Goal: Task Accomplishment & Management: Use online tool/utility

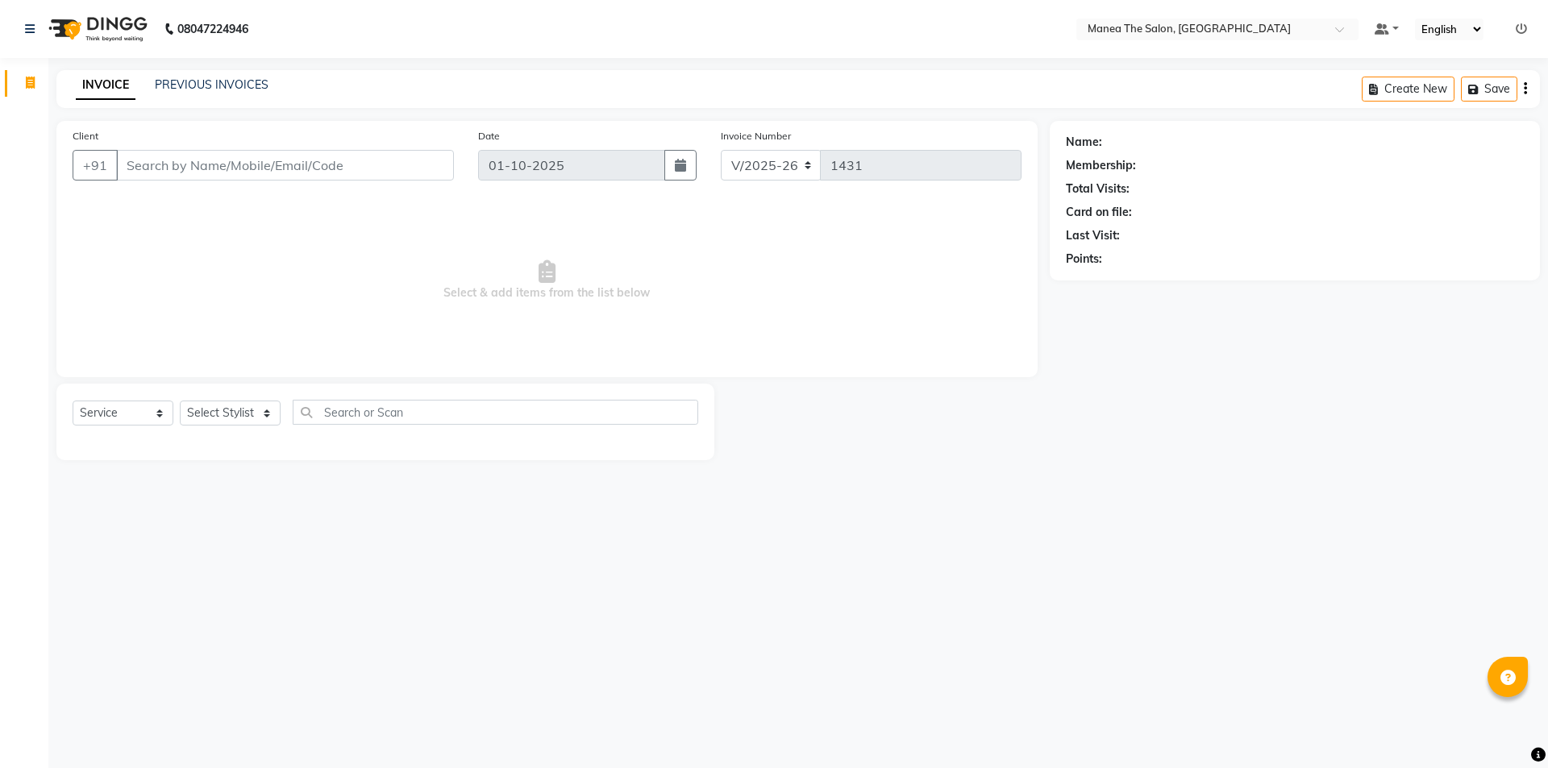
select select "6397"
select select "service"
click at [806, 704] on div "08047224946 Select Location × Manea The Salon, Ameenpur Default Panel My Panel …" at bounding box center [774, 384] width 1548 height 768
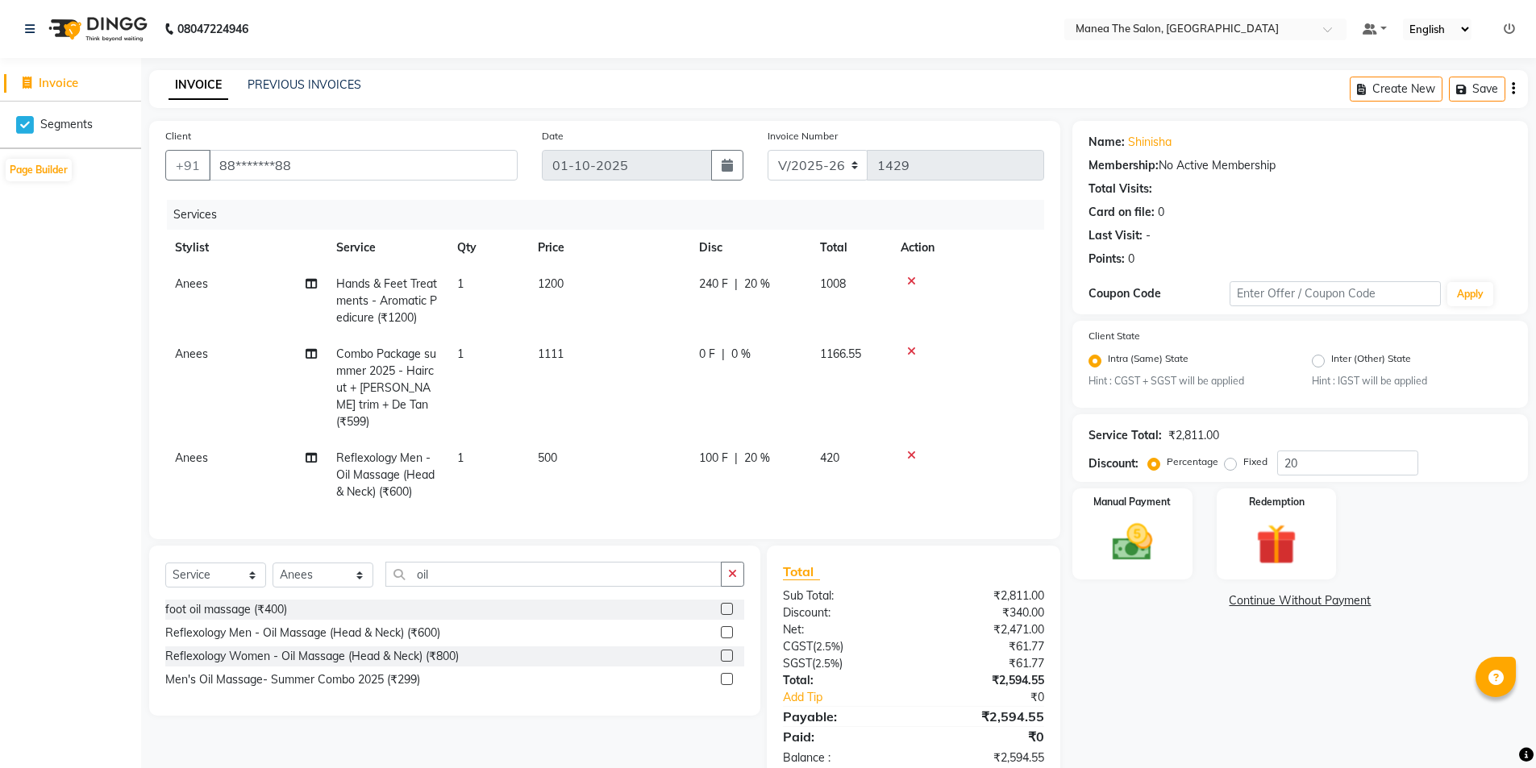
select select "6397"
select select "service"
select select "85836"
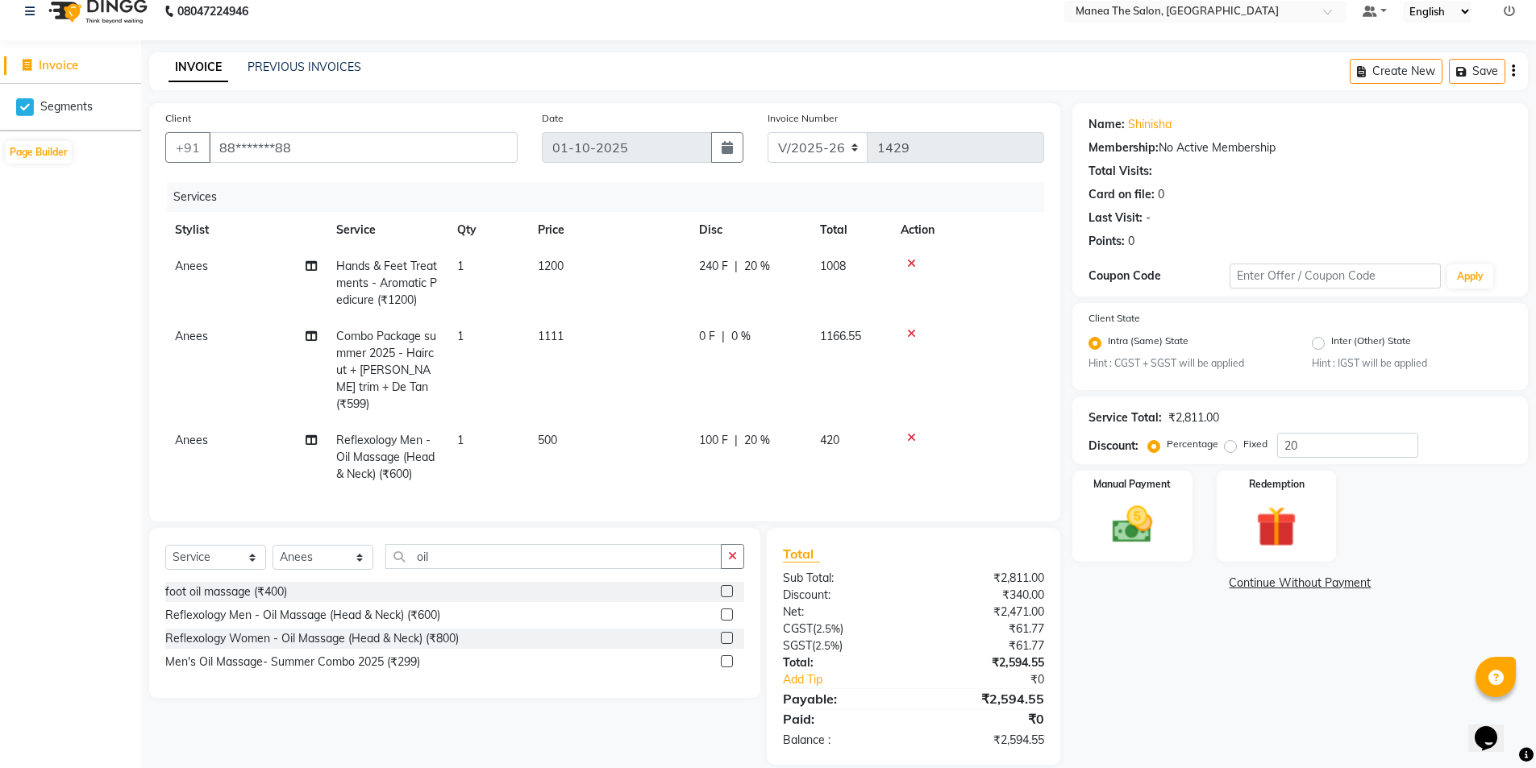
scroll to position [34, 0]
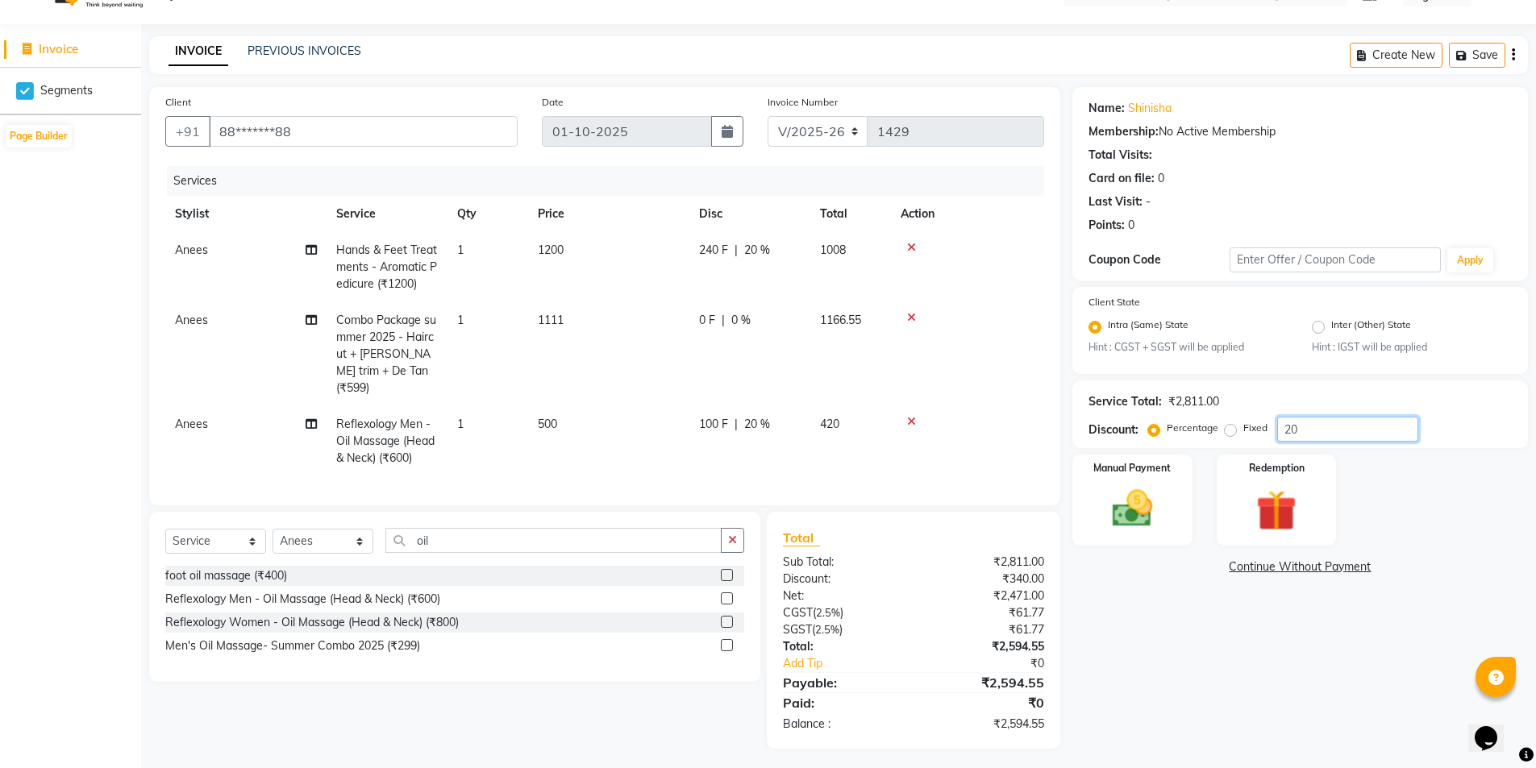
click at [1313, 430] on input "20" at bounding box center [1347, 429] width 141 height 25
type input "2"
type input "20"
click at [785, 314] on div "222.2 F | 20 %" at bounding box center [750, 320] width 102 height 17
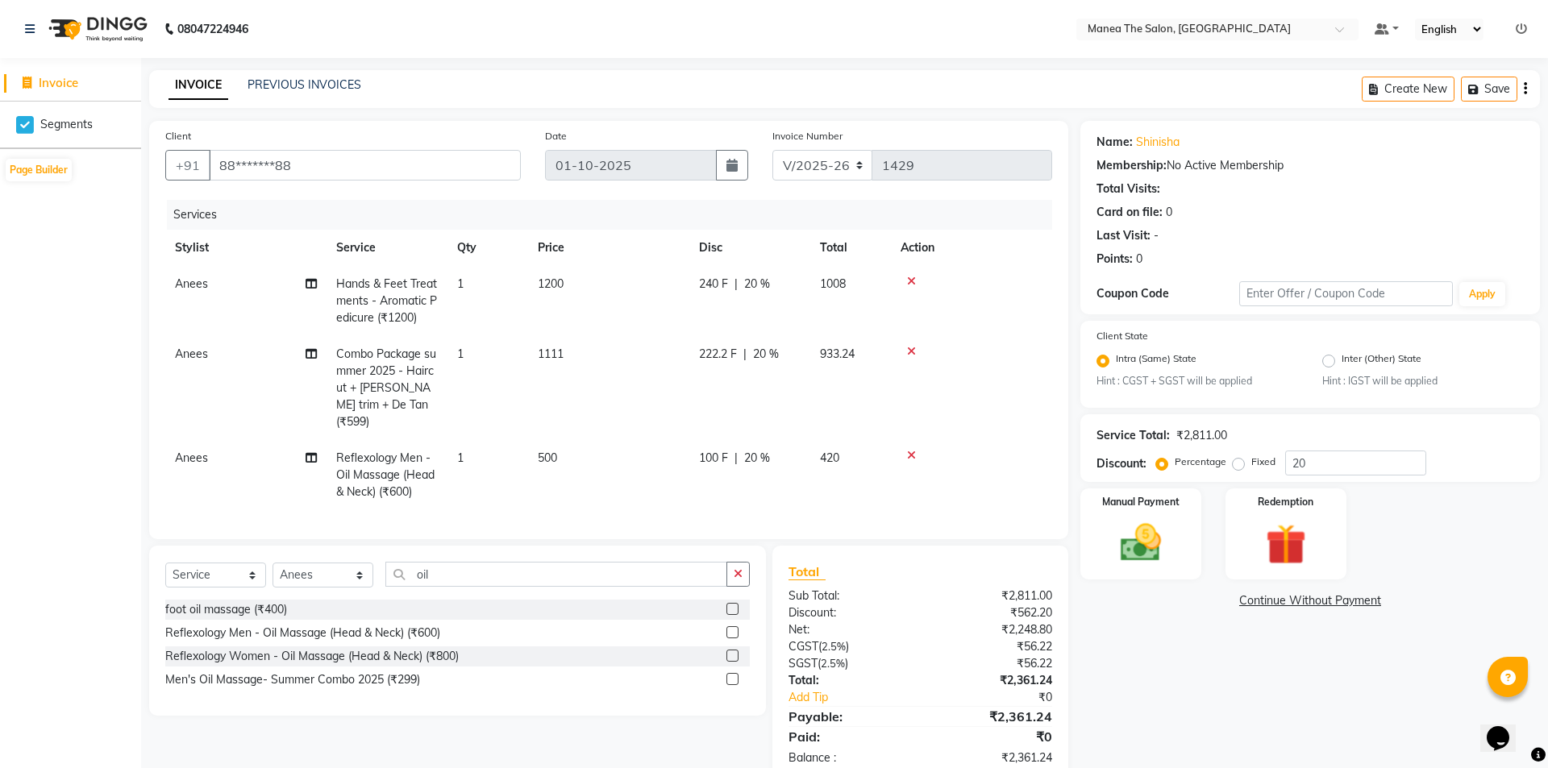
select select "85836"
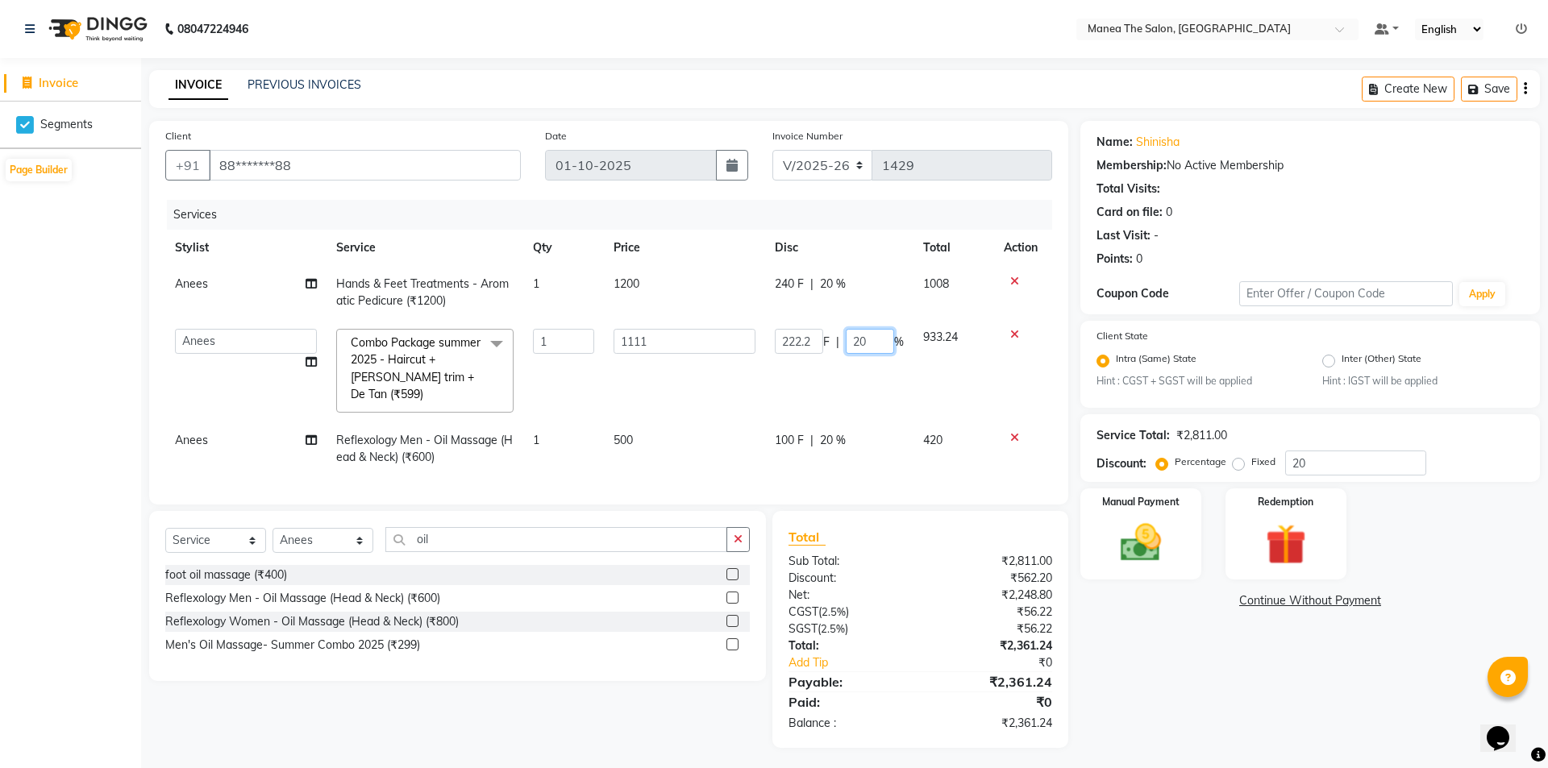
click at [868, 337] on input "20" at bounding box center [870, 341] width 48 height 25
type input "2"
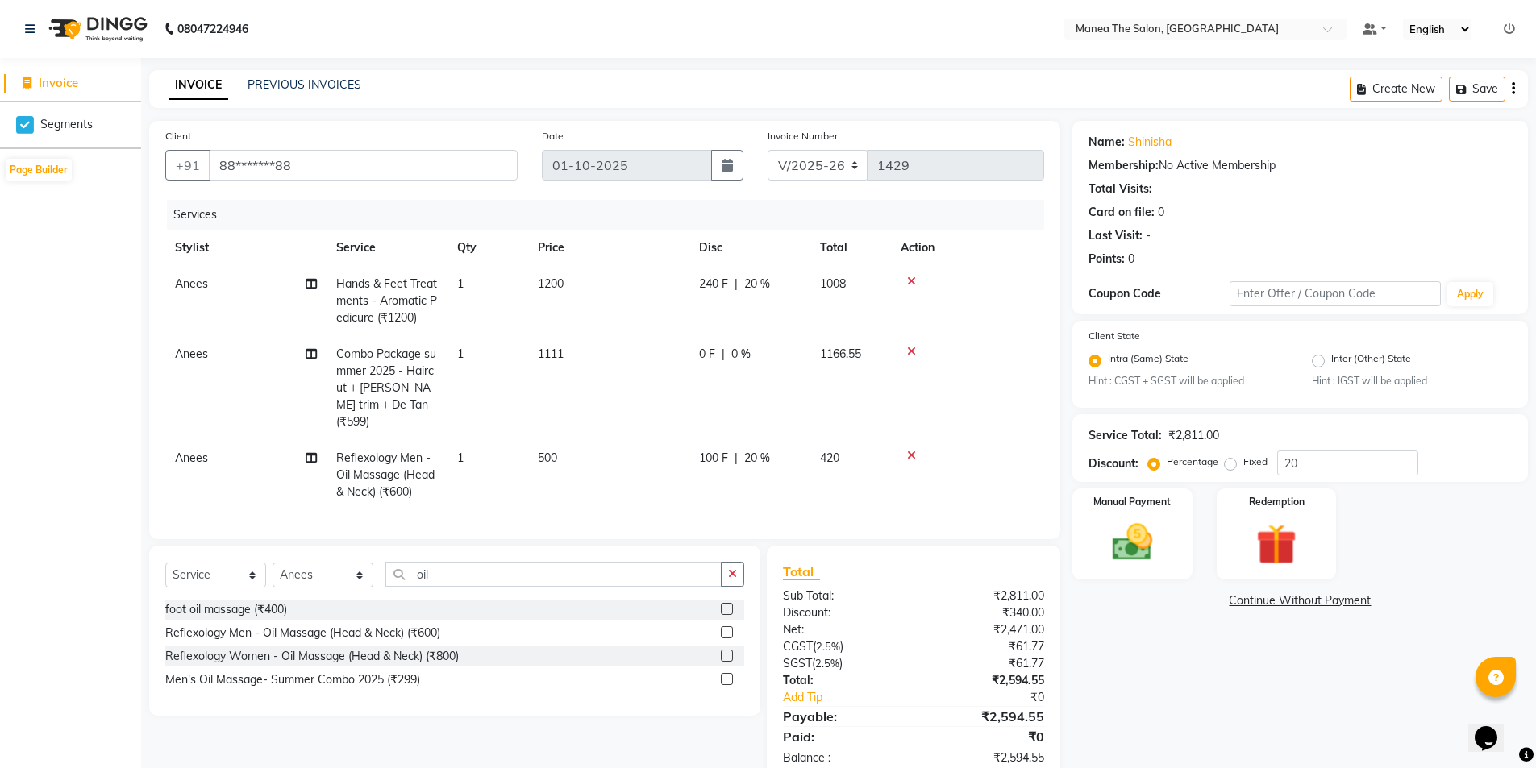
click at [777, 371] on td "0 F | 0 %" at bounding box center [749, 388] width 121 height 104
select select "85836"
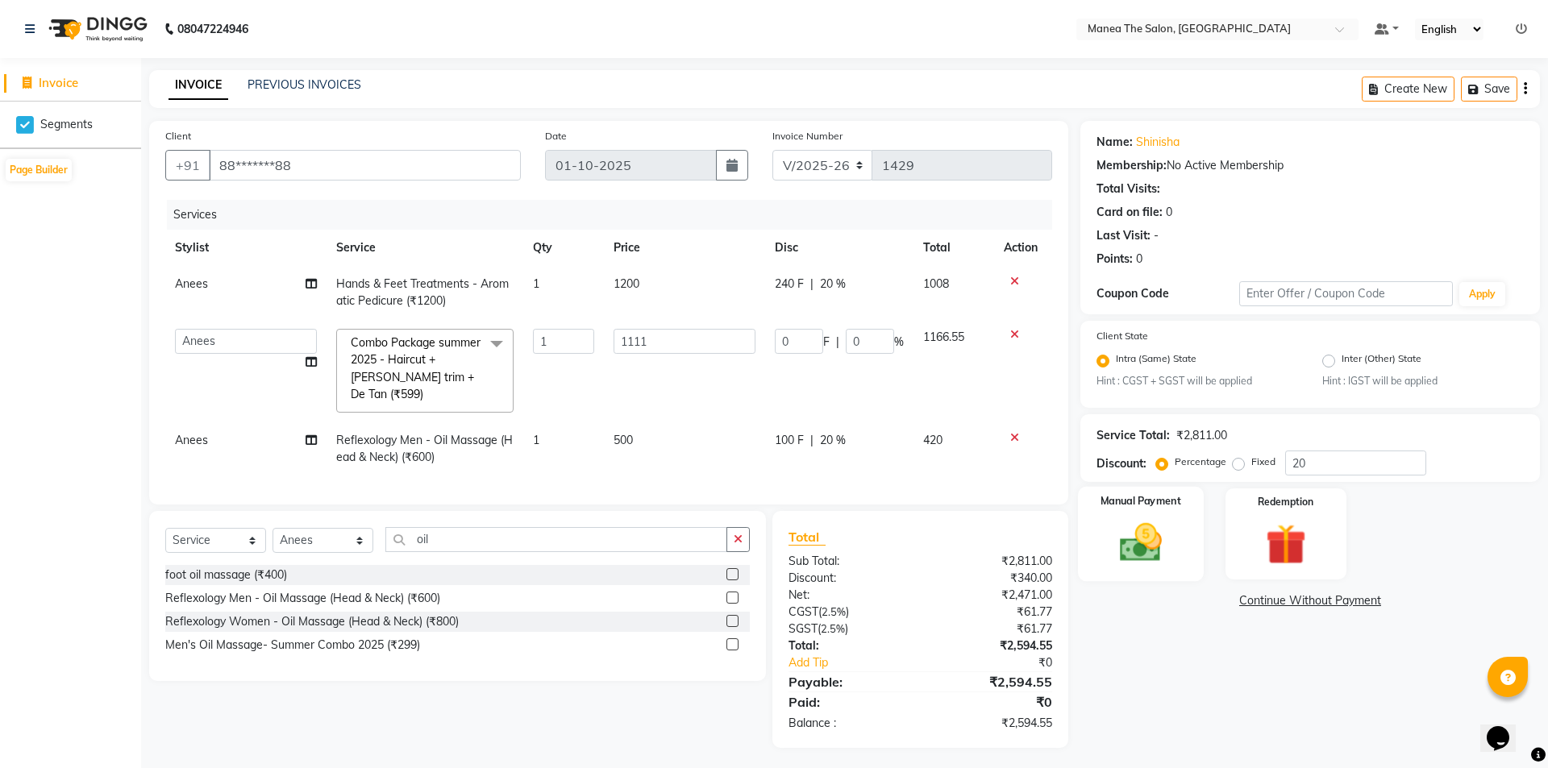
click at [1144, 549] on img at bounding box center [1140, 543] width 69 height 49
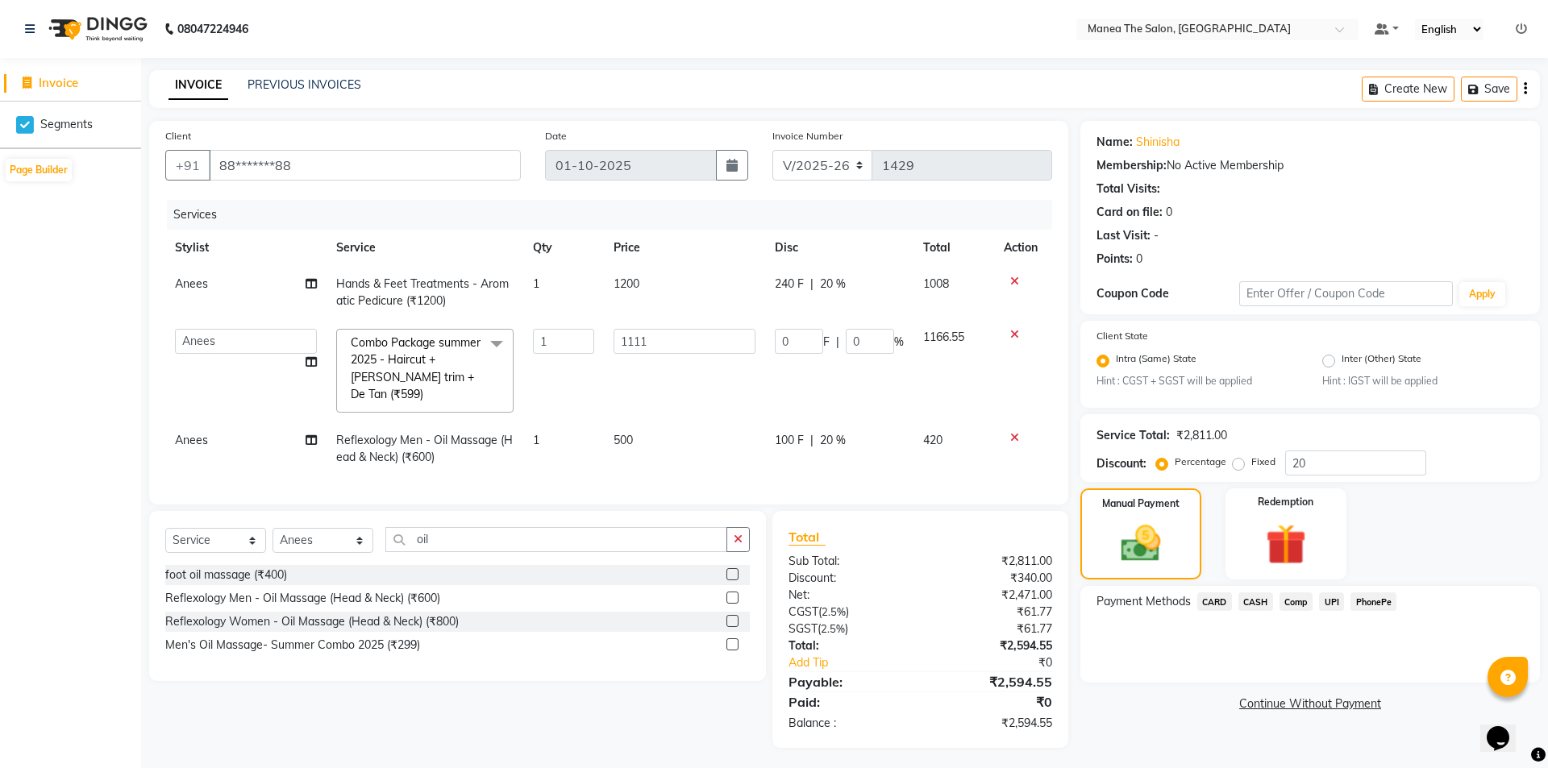
click at [1328, 599] on span "UPI" at bounding box center [1331, 602] width 25 height 19
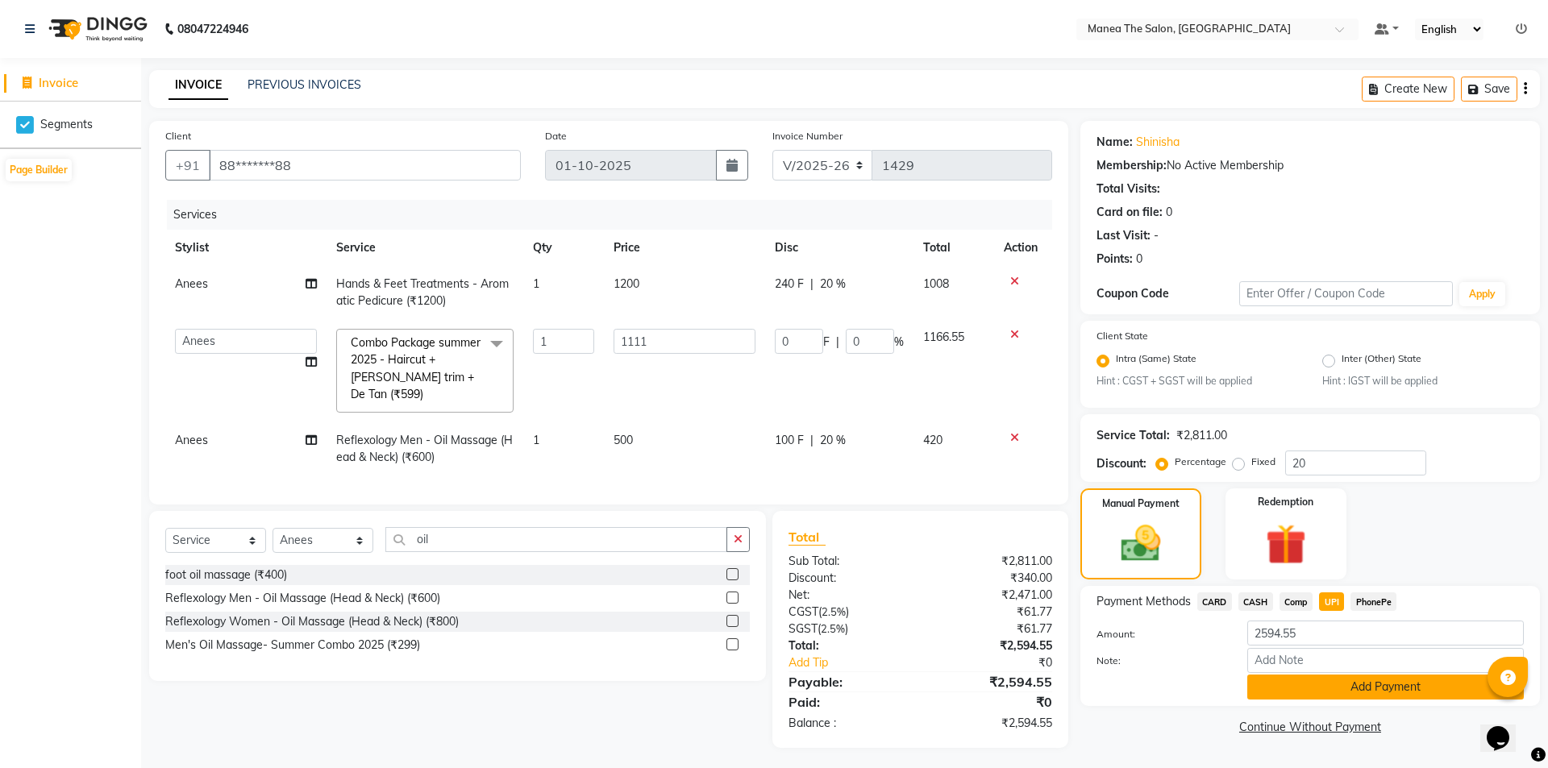
click at [1355, 689] on button "Add Payment" at bounding box center [1385, 687] width 277 height 25
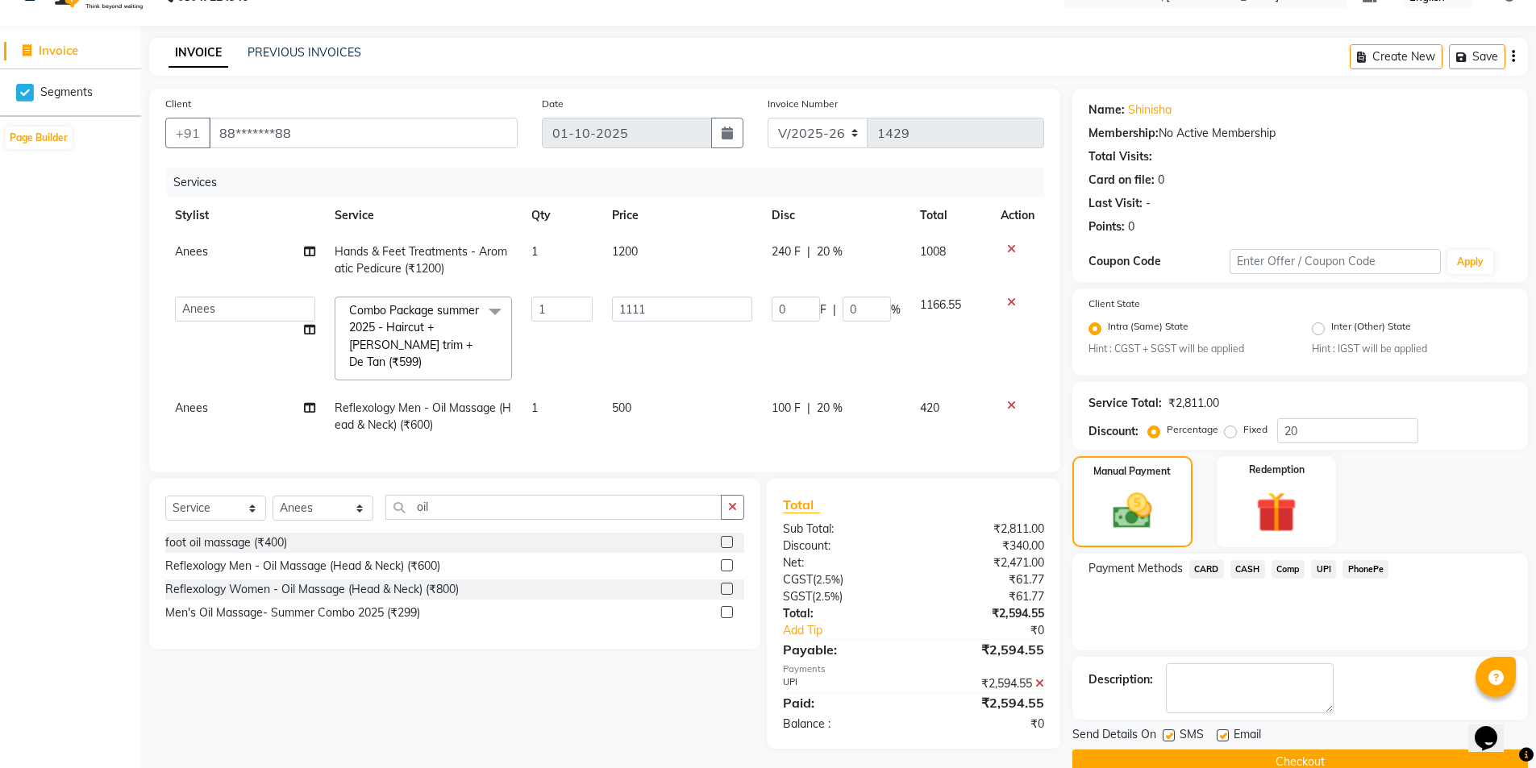
scroll to position [63, 0]
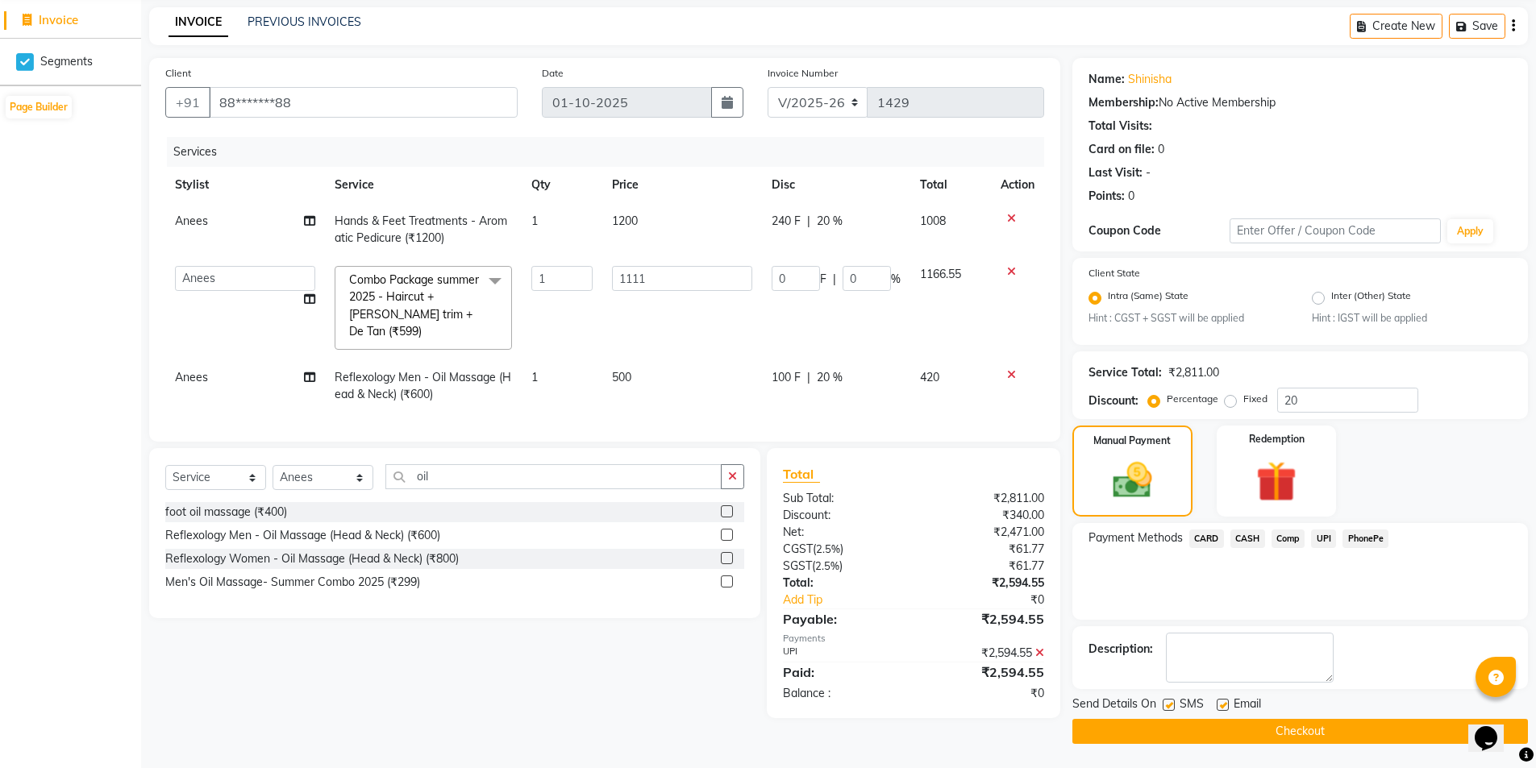
click at [1313, 724] on button "Checkout" at bounding box center [1300, 731] width 456 height 25
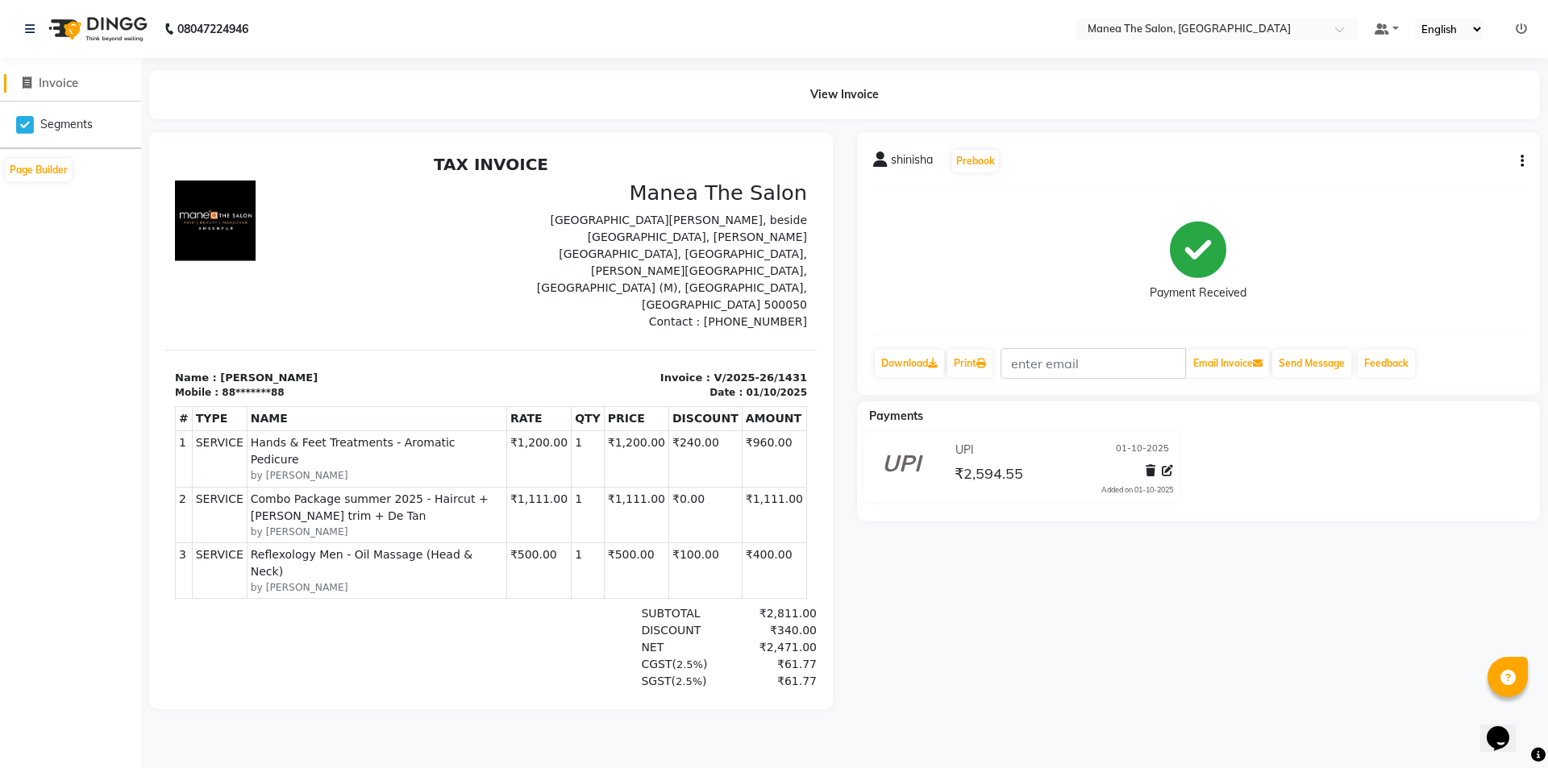
click at [23, 82] on icon at bounding box center [27, 83] width 9 height 12
select select "6397"
select select "service"
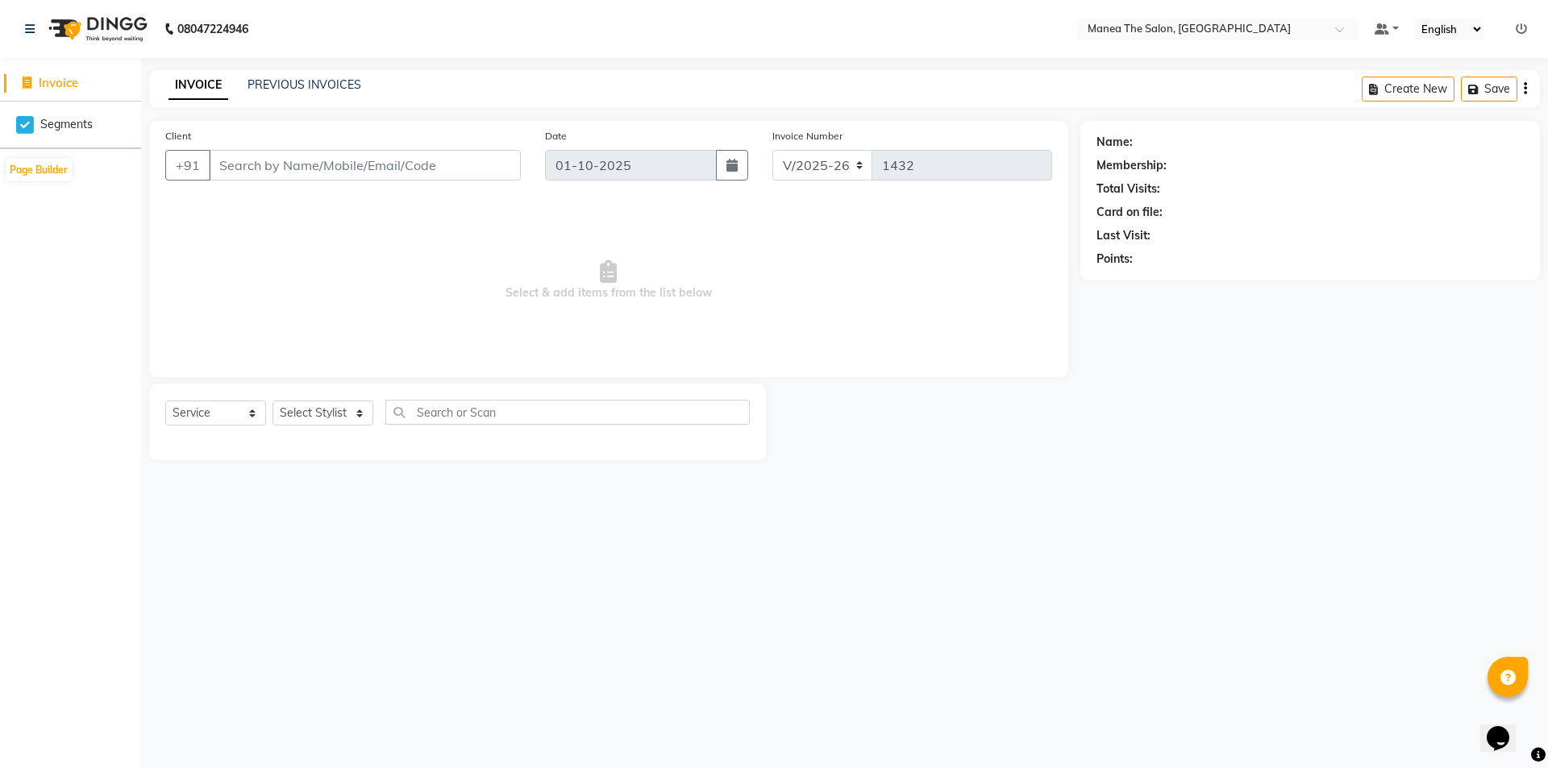
click at [327, 74] on div "INVOICE PREVIOUS INVOICES Create New Save" at bounding box center [844, 89] width 1391 height 38
click at [335, 81] on link "PREVIOUS INVOICES" at bounding box center [305, 84] width 114 height 15
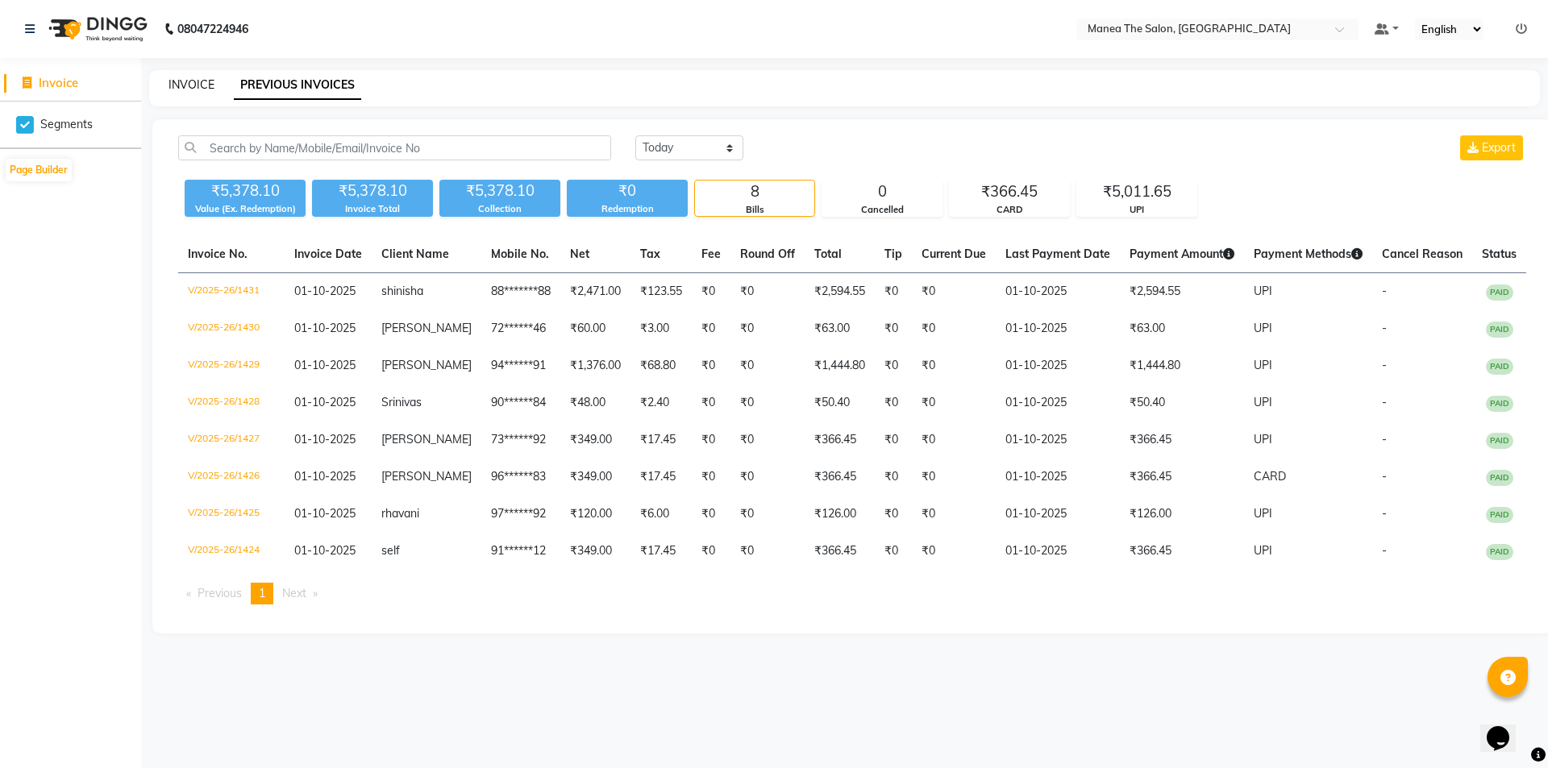
click at [198, 85] on link "INVOICE" at bounding box center [192, 84] width 46 height 15
select select "6397"
select select "service"
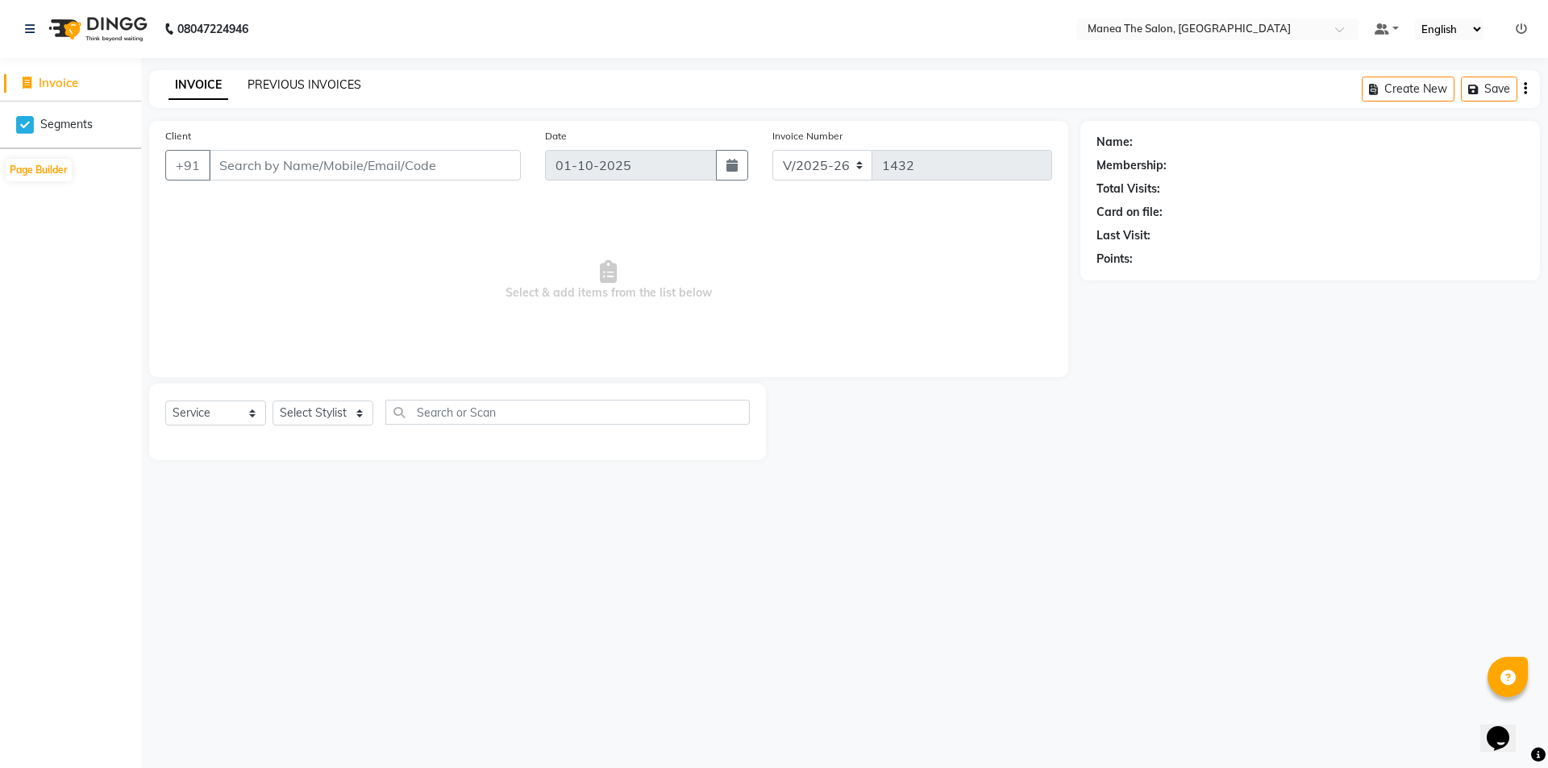
click at [336, 84] on link "PREVIOUS INVOICES" at bounding box center [305, 84] width 114 height 15
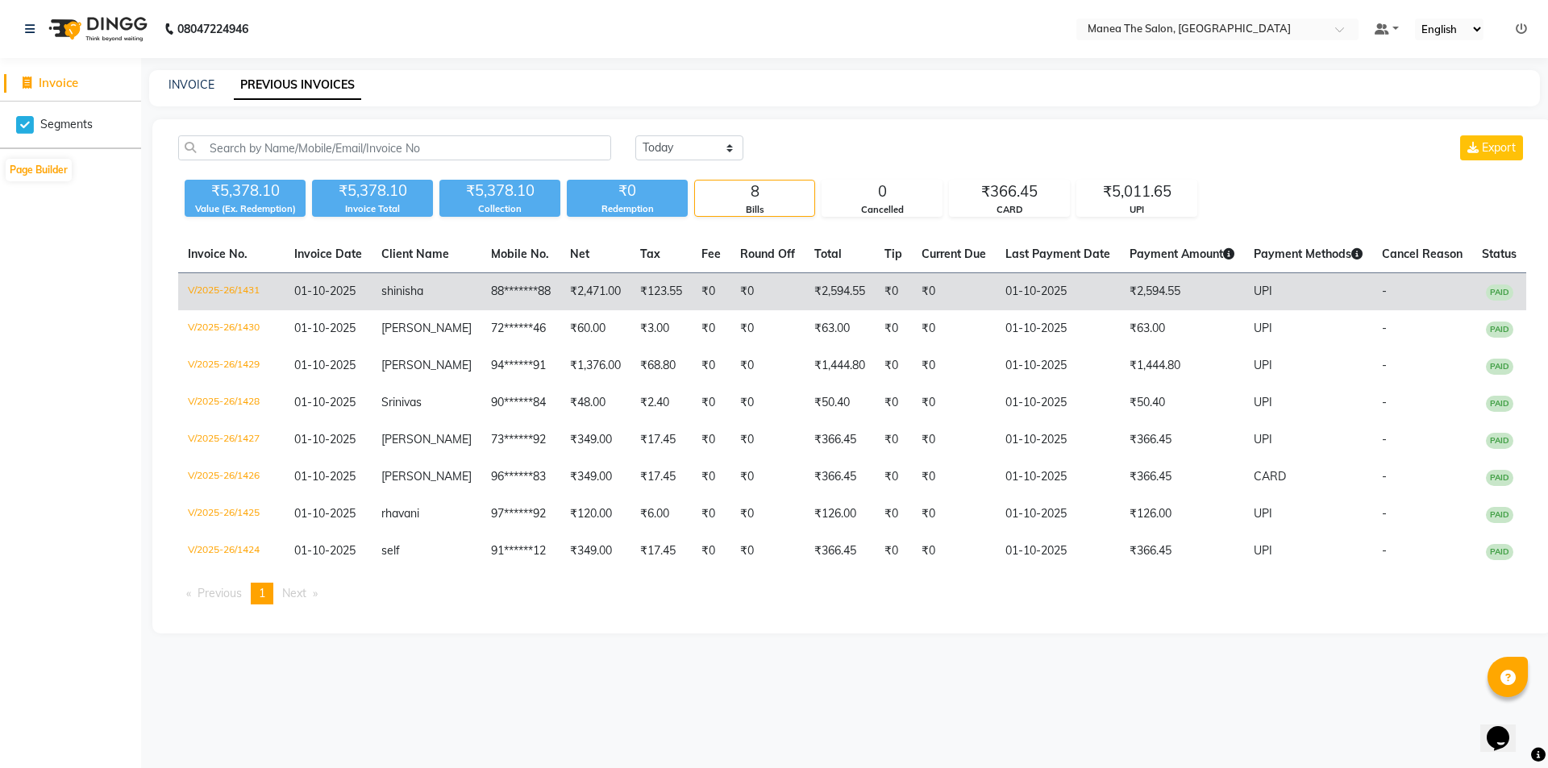
click at [542, 291] on td "88*******88" at bounding box center [520, 292] width 79 height 38
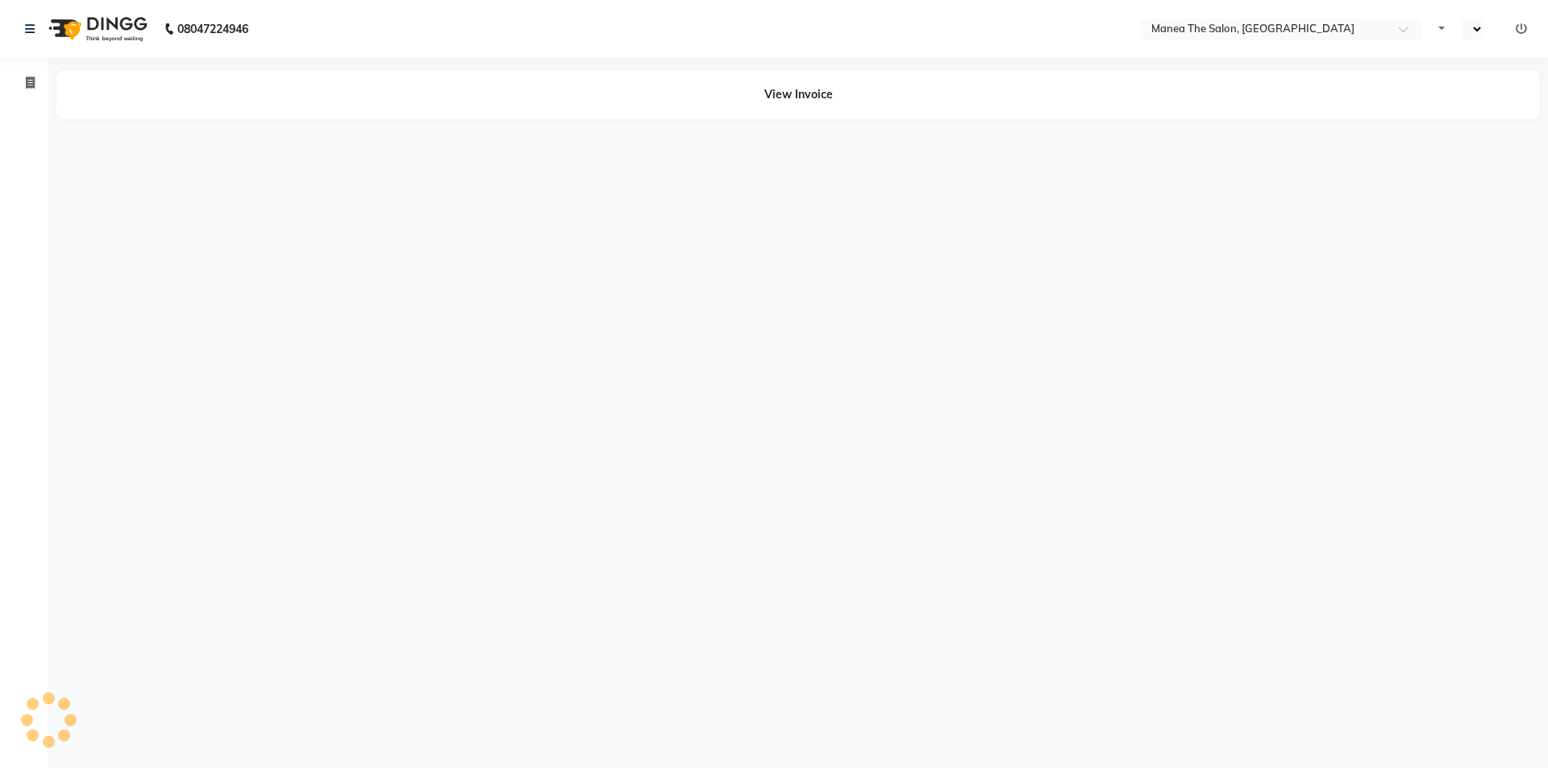
select select "en"
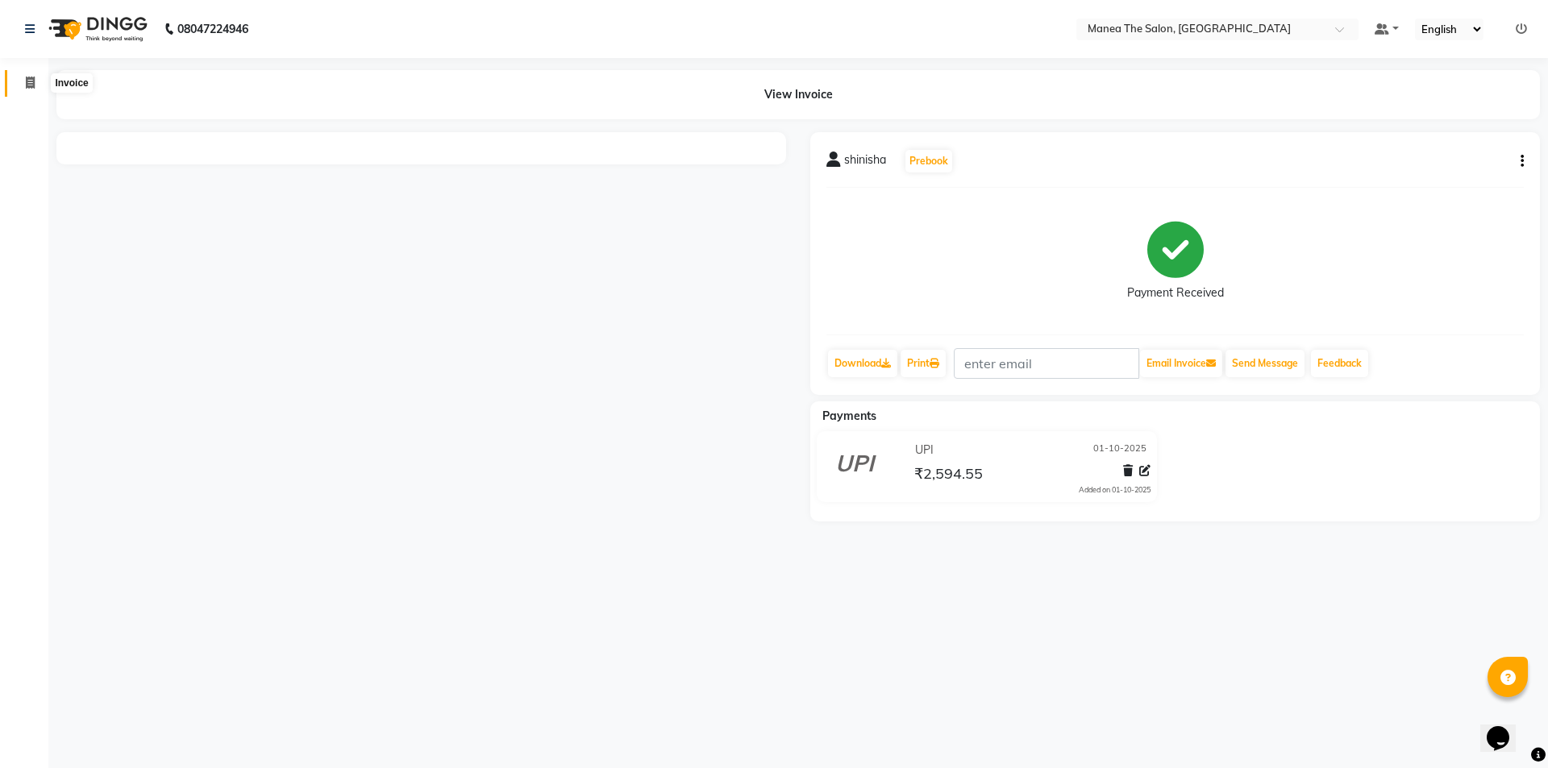
click at [27, 88] on icon at bounding box center [30, 83] width 9 height 12
select select "service"
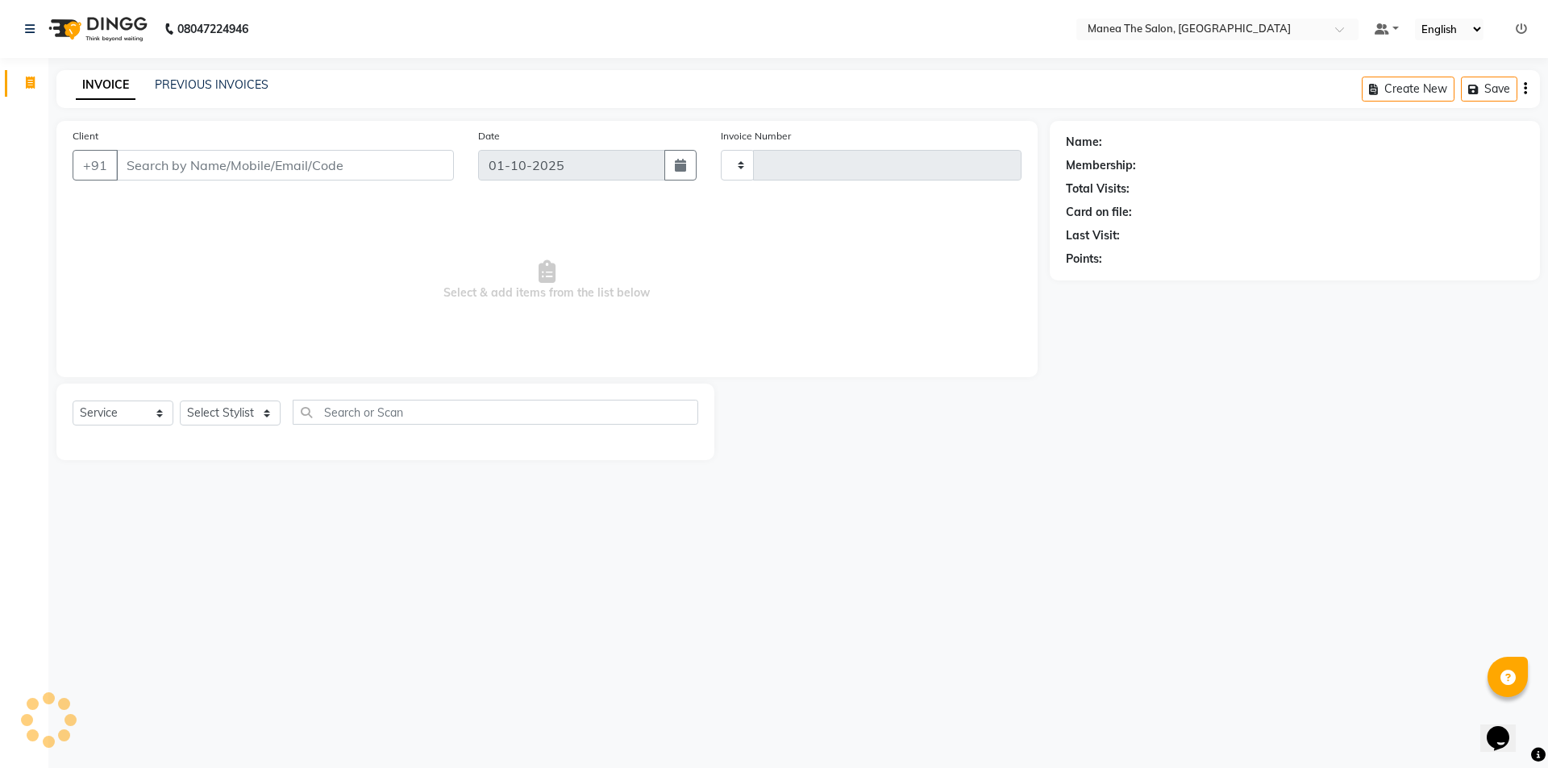
type input "1432"
select select "6397"
